Goal: Information Seeking & Learning: Learn about a topic

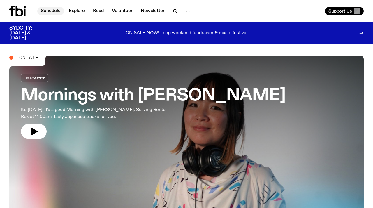
click at [51, 9] on link "Schedule" at bounding box center [50, 11] width 27 height 8
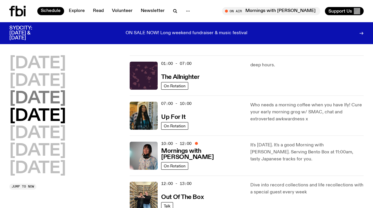
click at [66, 99] on h2 "[DATE]" at bounding box center [37, 98] width 57 height 16
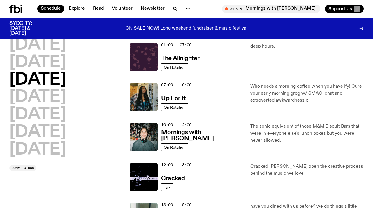
scroll to position [16, 0]
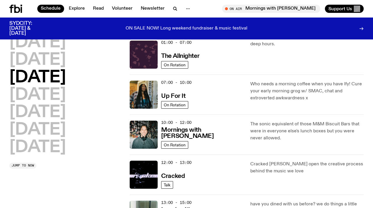
click at [66, 82] on h2 "[DATE]" at bounding box center [37, 77] width 57 height 16
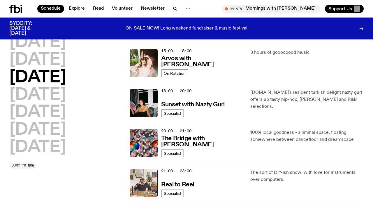
scroll to position [208, 0]
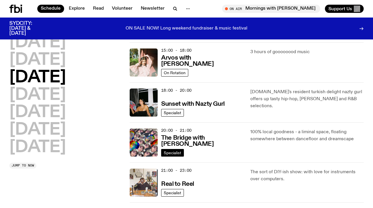
click at [175, 152] on span "Specialist" at bounding box center [173, 152] width 18 height 4
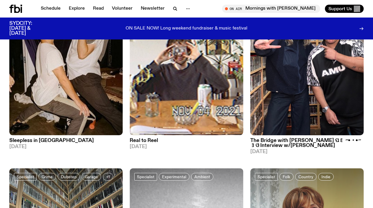
scroll to position [130, 0]
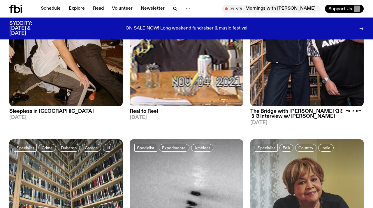
click at [273, 115] on h3 "The Bridge with [PERSON_NAME] ପ꒰ ˶• ༝ •˶꒱ଓ Interview w/[PERSON_NAME]" at bounding box center [307, 114] width 113 height 10
